Goal: Find specific fact: Find specific fact

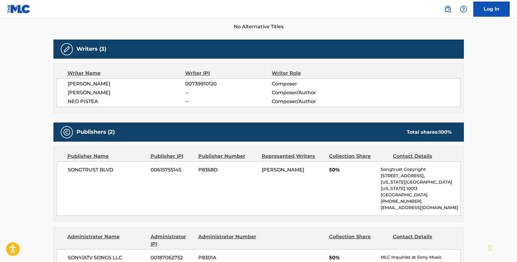
scroll to position [172, 0]
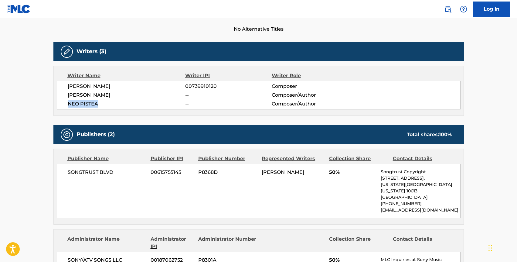
drag, startPoint x: 109, startPoint y: 105, endPoint x: 67, endPoint y: 103, distance: 41.9
click at [67, 103] on div "[PERSON_NAME] 00739910120 Composer [PERSON_NAME] -- Composer/Author NEO PISTEA …" at bounding box center [259, 95] width 404 height 29
copy span "NEO PISTEA"
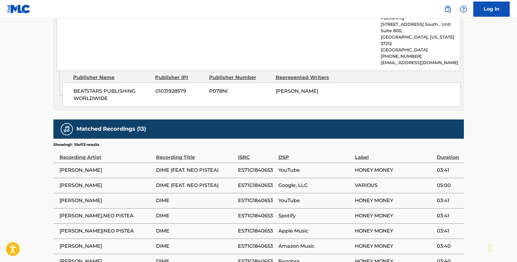
scroll to position [425, 0]
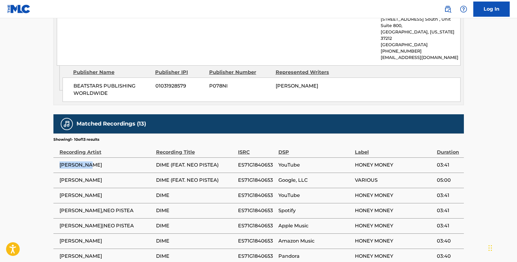
drag, startPoint x: 104, startPoint y: 142, endPoint x: 57, endPoint y: 143, distance: 46.2
click at [57, 157] on td "[PERSON_NAME]" at bounding box center [104, 164] width 103 height 15
copy span "[PERSON_NAME]"
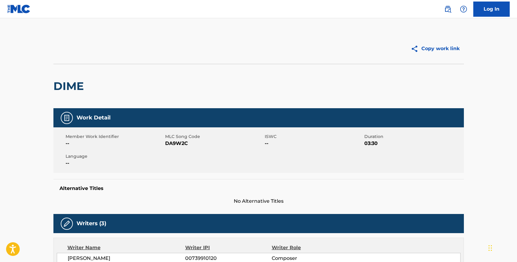
click at [176, 145] on span "DA9W2C" at bounding box center [214, 143] width 98 height 7
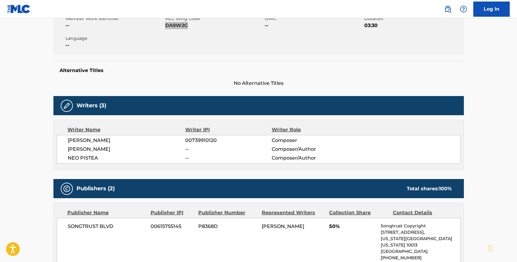
scroll to position [123, 0]
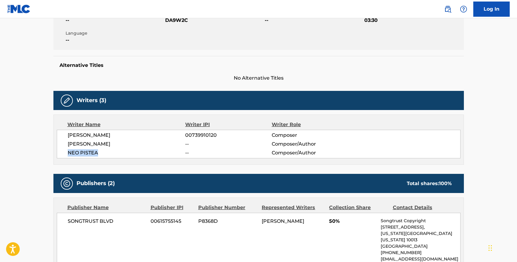
drag, startPoint x: 106, startPoint y: 151, endPoint x: 67, endPoint y: 151, distance: 38.9
click at [68, 151] on span "NEO PISTEA" at bounding box center [127, 152] width 118 height 7
copy span "NEO PISTEA"
